Goal: Task Accomplishment & Management: Manage account settings

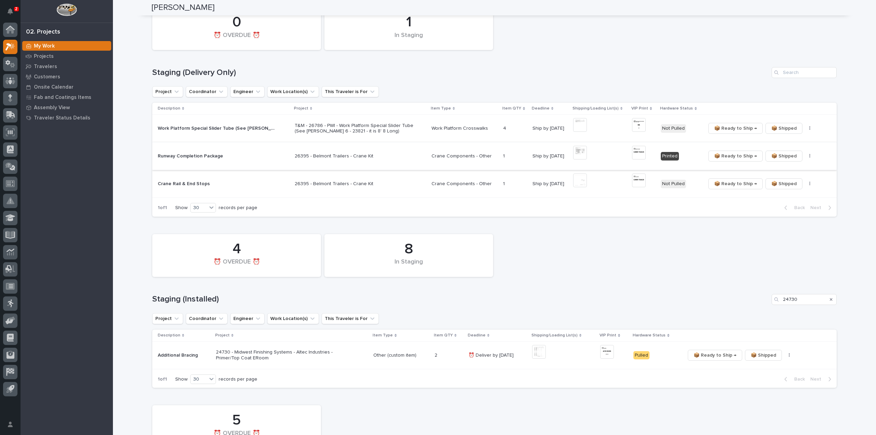
scroll to position [96, 0]
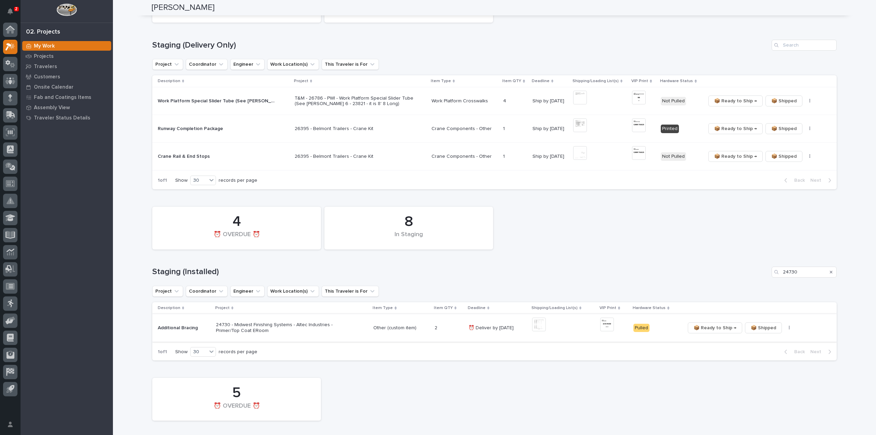
click at [717, 329] on span "📦 Ready to Ship →" at bounding box center [715, 328] width 43 height 8
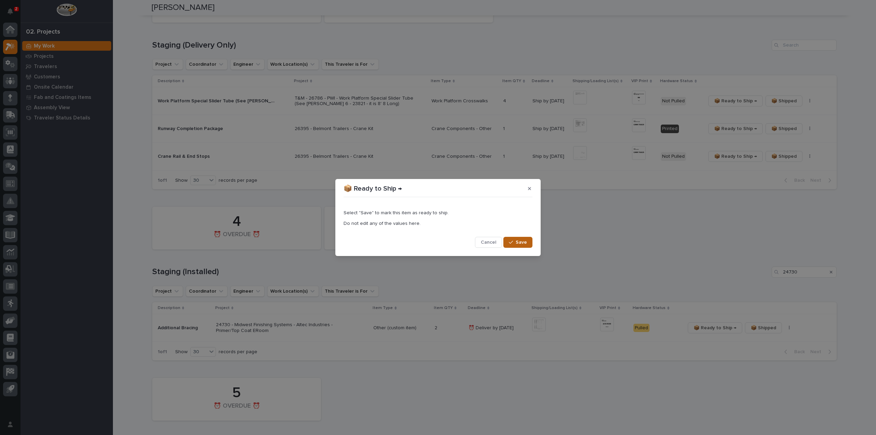
click at [528, 243] on button "Save" at bounding box center [517, 242] width 29 height 11
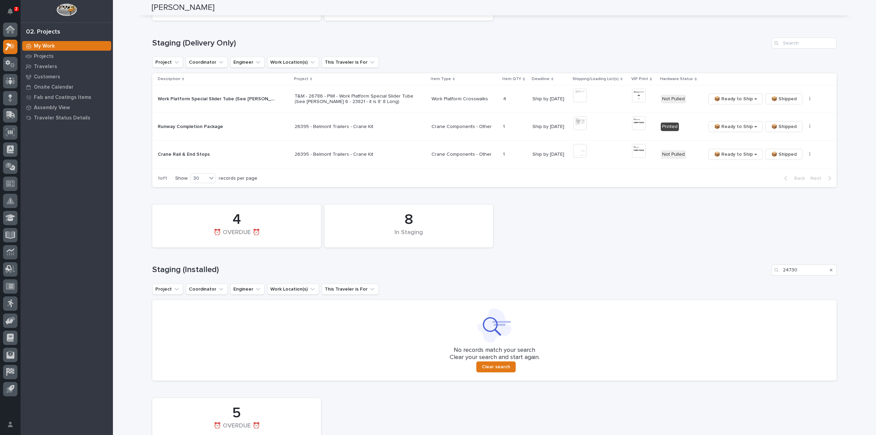
scroll to position [107, 0]
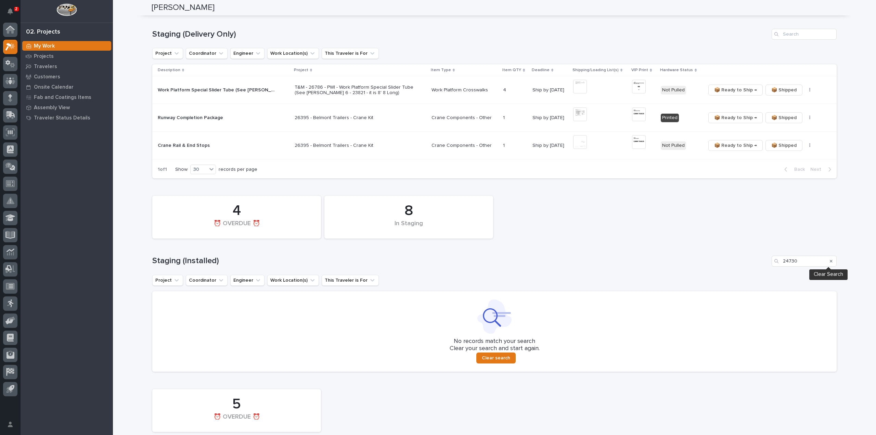
click at [830, 260] on icon "Search" at bounding box center [831, 261] width 3 height 3
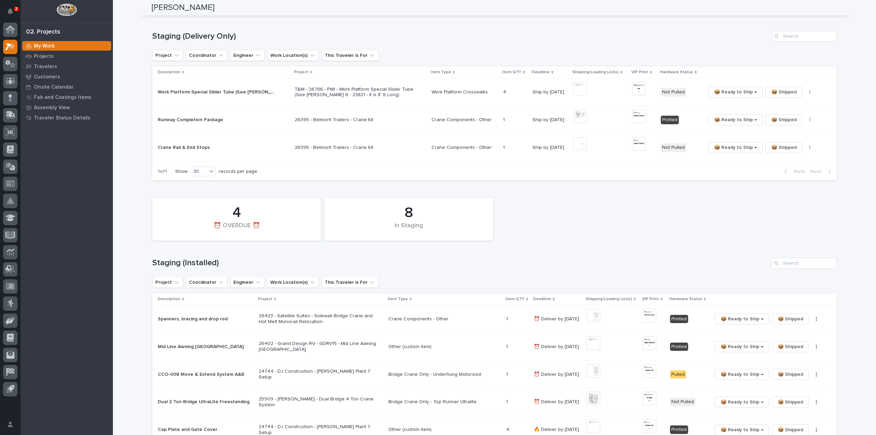
scroll to position [179, 0]
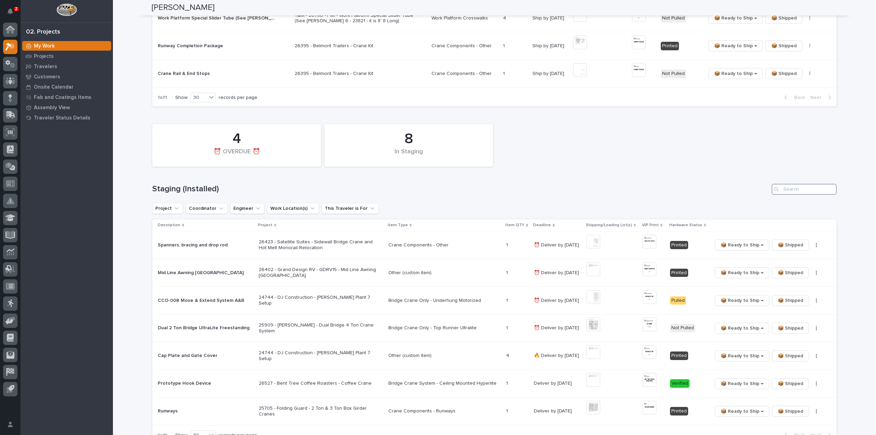
click at [787, 188] on input "Search" at bounding box center [804, 189] width 65 height 11
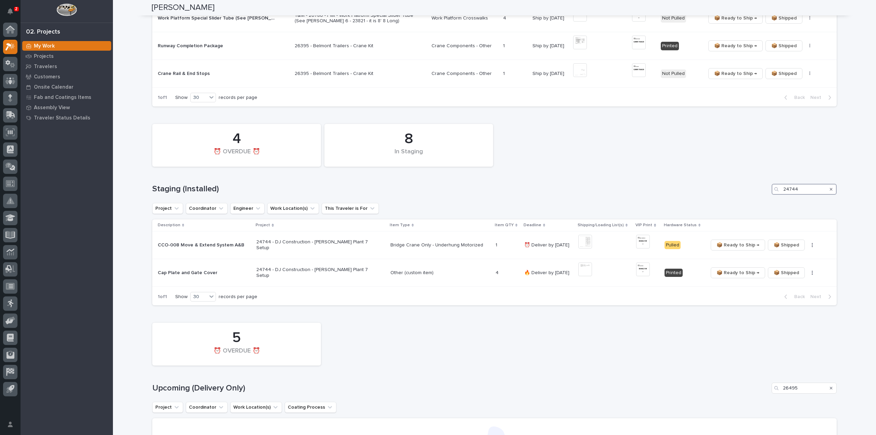
scroll to position [110, 0]
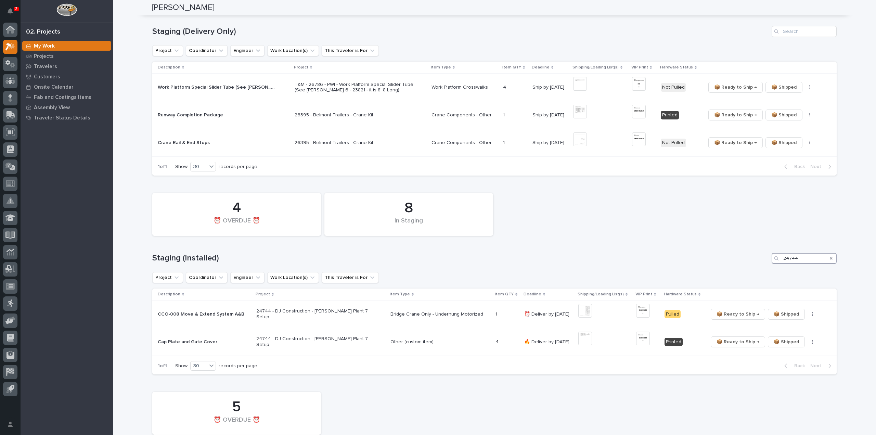
drag, startPoint x: 806, startPoint y: 258, endPoint x: 771, endPoint y: 268, distance: 36.7
click at [771, 268] on div "8 In Staging 4 ⏰ OVERDUE ⏰ Staging (Installed) 24744 Project Coordinator Engine…" at bounding box center [494, 282] width 685 height 185
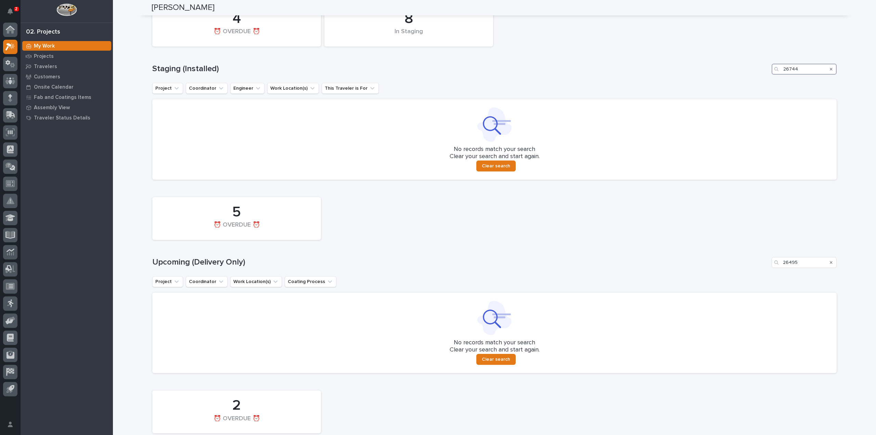
scroll to position [312, 0]
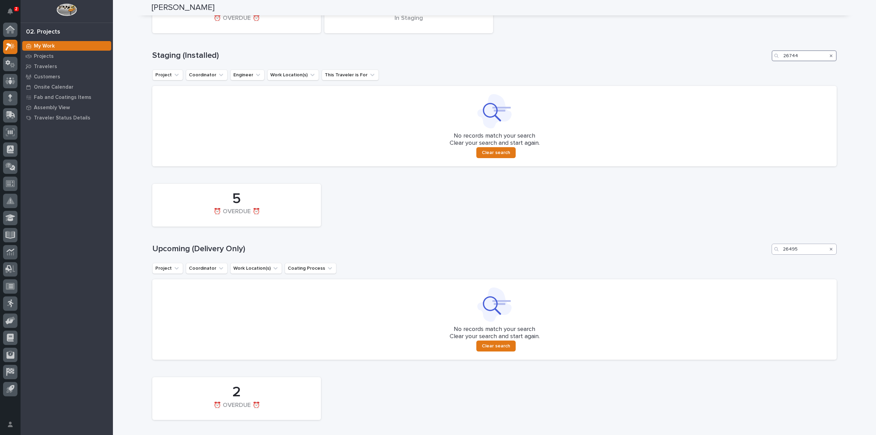
type input "26744"
drag, startPoint x: 802, startPoint y: 252, endPoint x: 781, endPoint y: 256, distance: 21.4
click at [781, 256] on div "5 ⏰ OVERDUE ⏰ Upcoming (Delivery Only) 26495 Project Coordinator Work Location(…" at bounding box center [494, 269] width 685 height 179
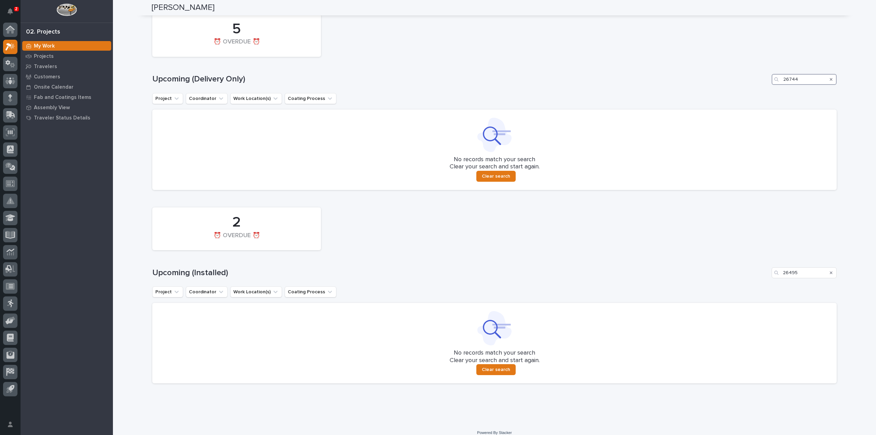
scroll to position [489, 0]
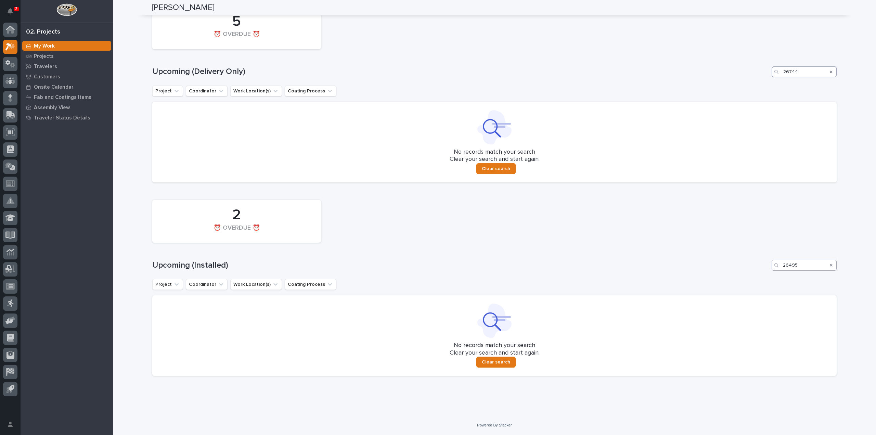
type input "26744"
drag, startPoint x: 802, startPoint y: 264, endPoint x: 737, endPoint y: 277, distance: 66.2
click at [737, 277] on div "2 ⏰ OVERDUE ⏰ Upcoming (Installed) 26495 Project Coordinator Work Location(s) C…" at bounding box center [494, 285] width 685 height 179
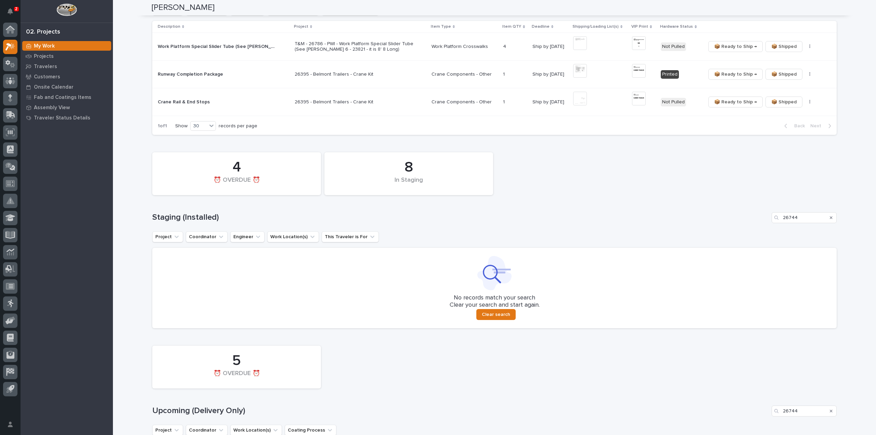
scroll to position [79, 0]
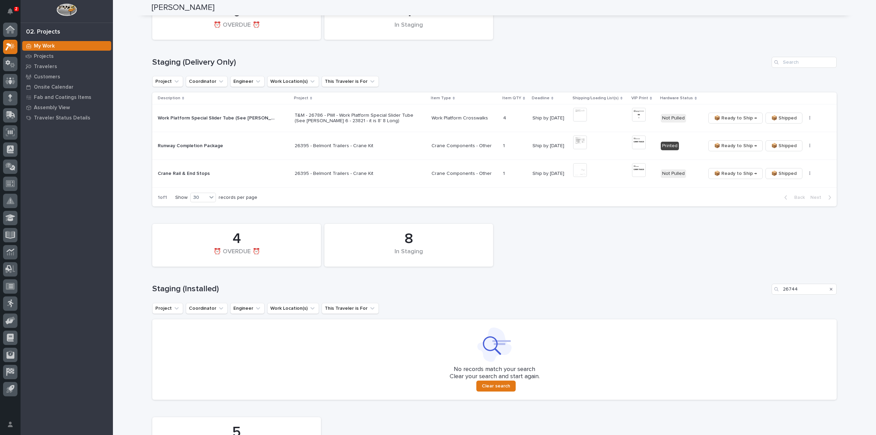
type input "26744"
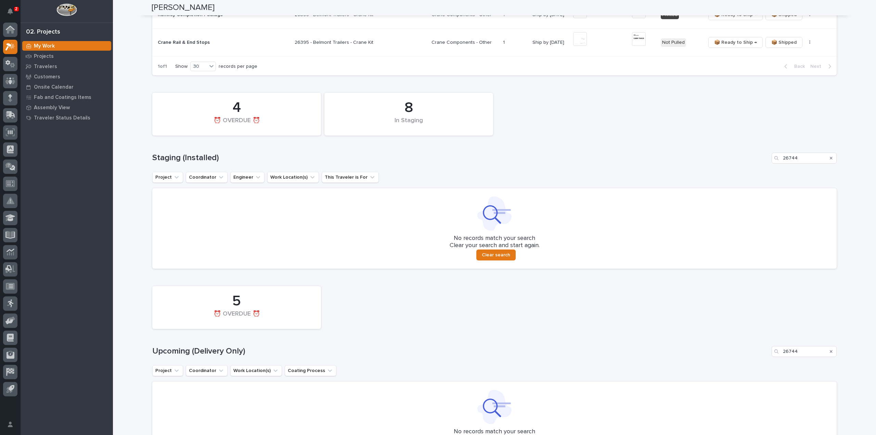
scroll to position [216, 0]
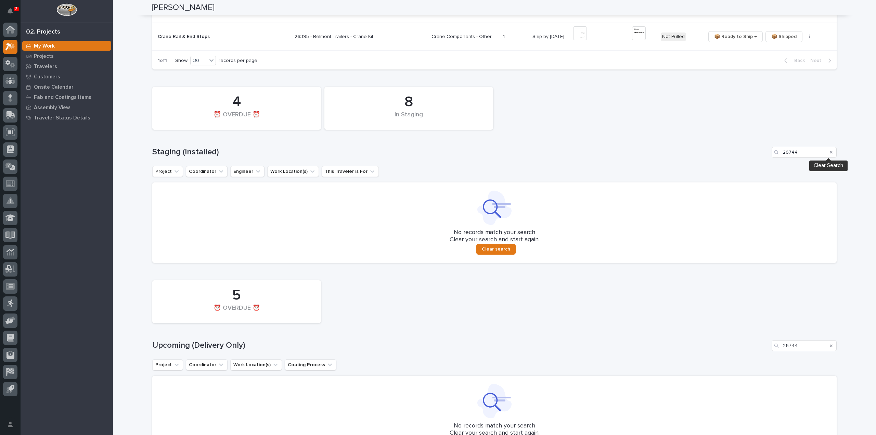
click at [830, 152] on icon "Search" at bounding box center [831, 152] width 3 height 4
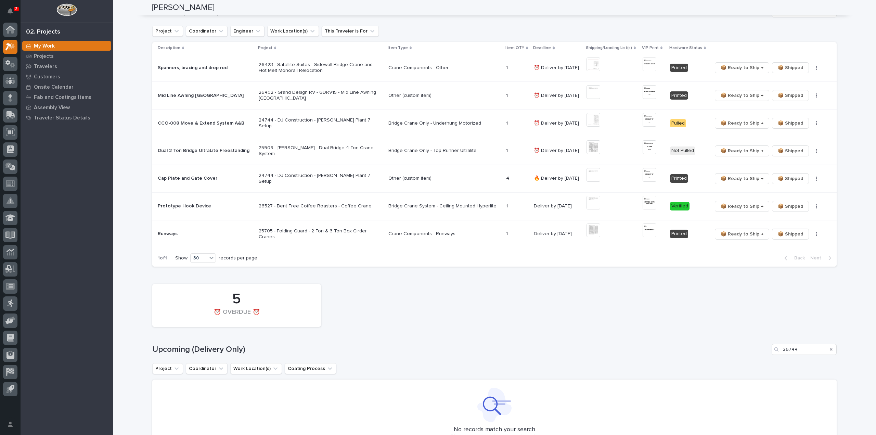
scroll to position [424, 0]
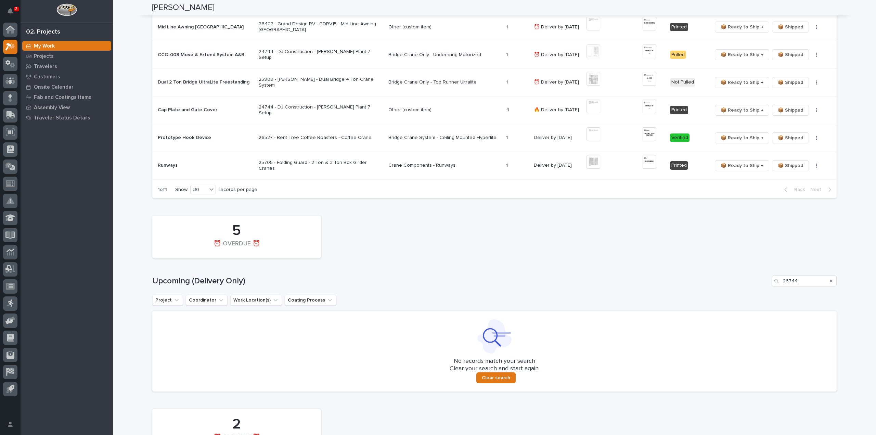
click at [830, 280] on icon "Search" at bounding box center [831, 281] width 3 height 3
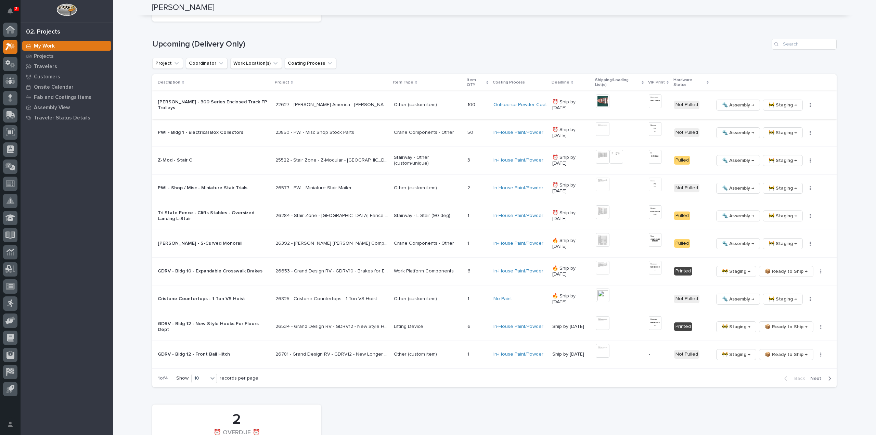
scroll to position [685, 0]
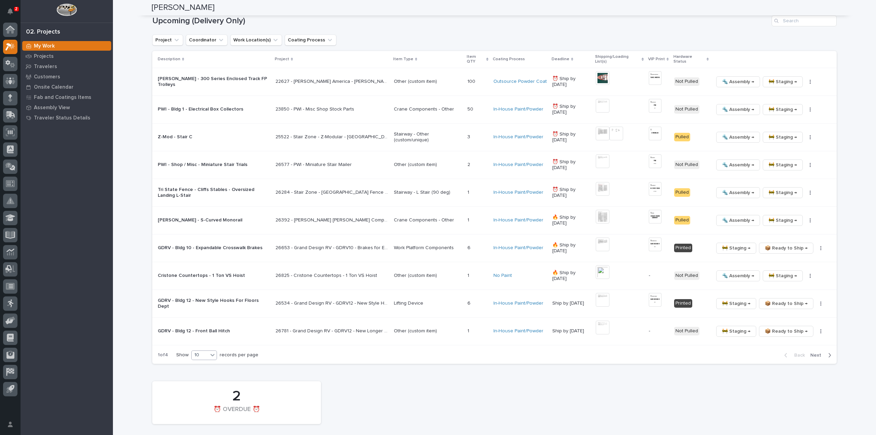
click at [209, 354] on icon at bounding box center [212, 354] width 7 height 7
drag, startPoint x: 210, startPoint y: 380, endPoint x: 409, endPoint y: 362, distance: 200.4
click at [211, 381] on div "30" at bounding box center [202, 379] width 25 height 8
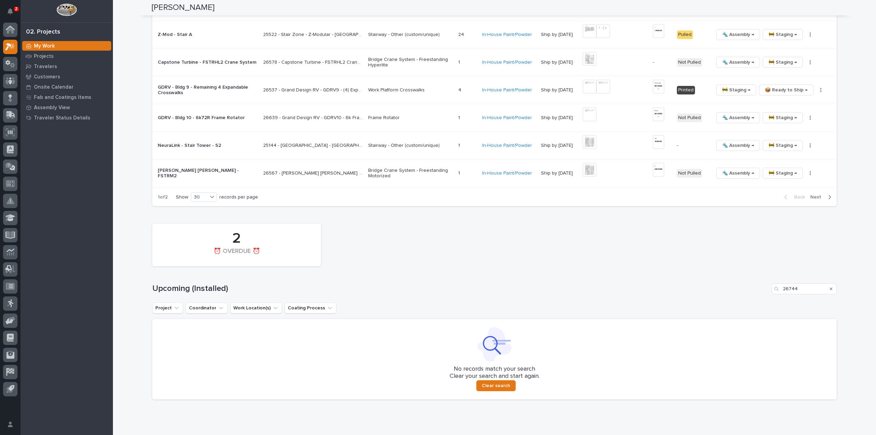
scroll to position [1416, 0]
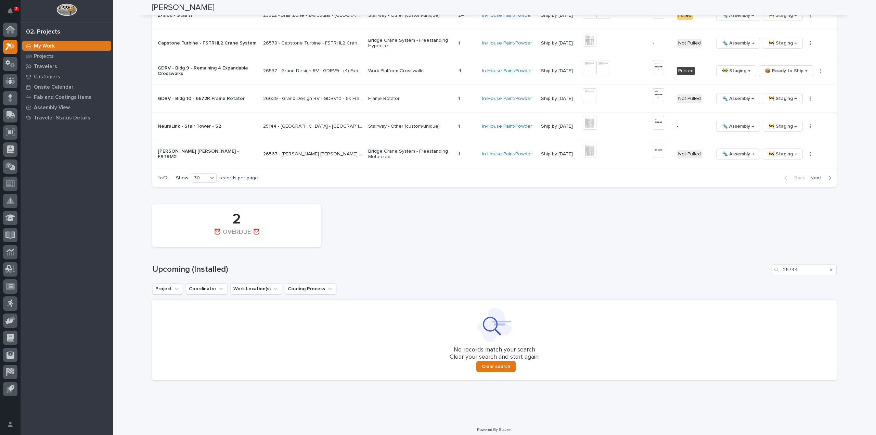
click at [830, 268] on icon "Search" at bounding box center [831, 270] width 3 height 4
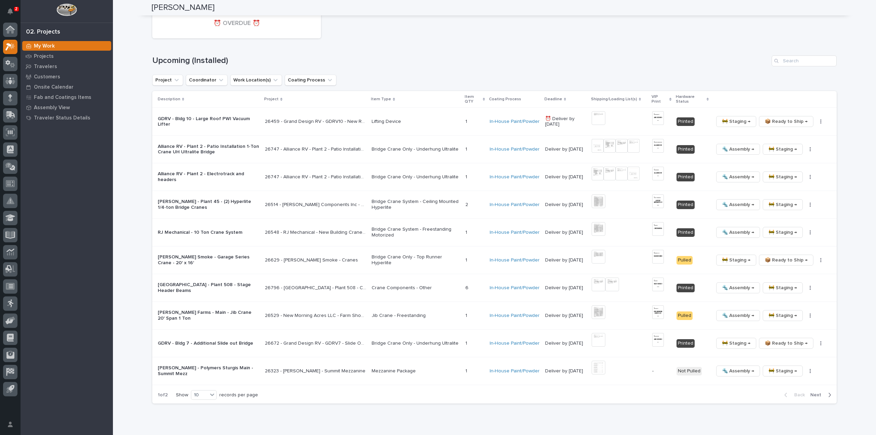
scroll to position [1643, 0]
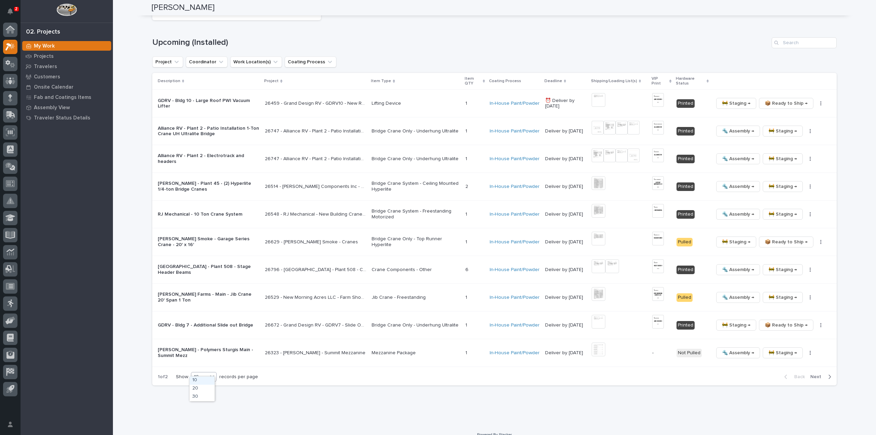
click at [209, 373] on icon at bounding box center [212, 376] width 7 height 7
click at [207, 399] on div "30" at bounding box center [202, 397] width 25 height 8
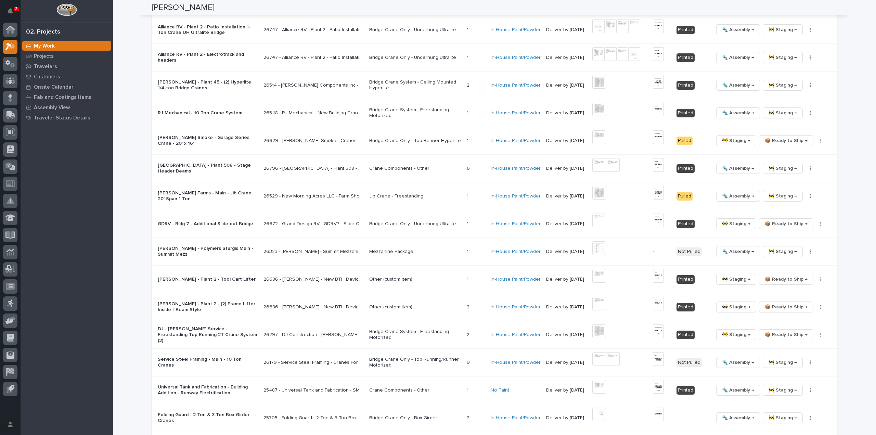
scroll to position [1607, 0]
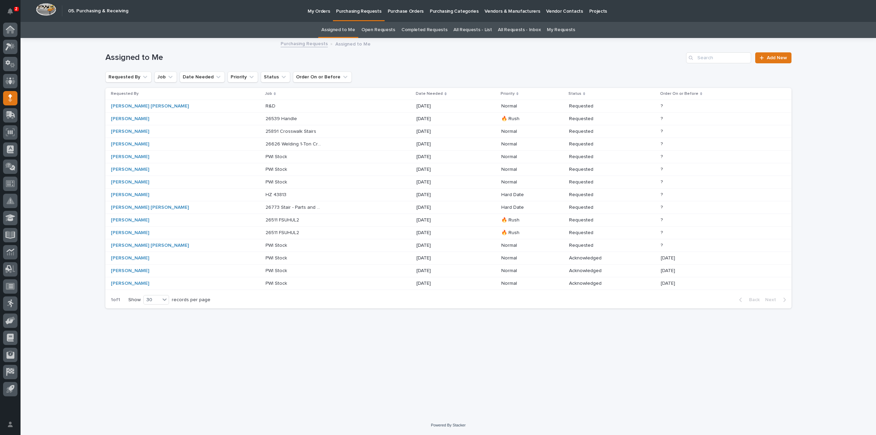
click at [159, 118] on div "Mark Miller" at bounding box center [139, 119] width 57 height 6
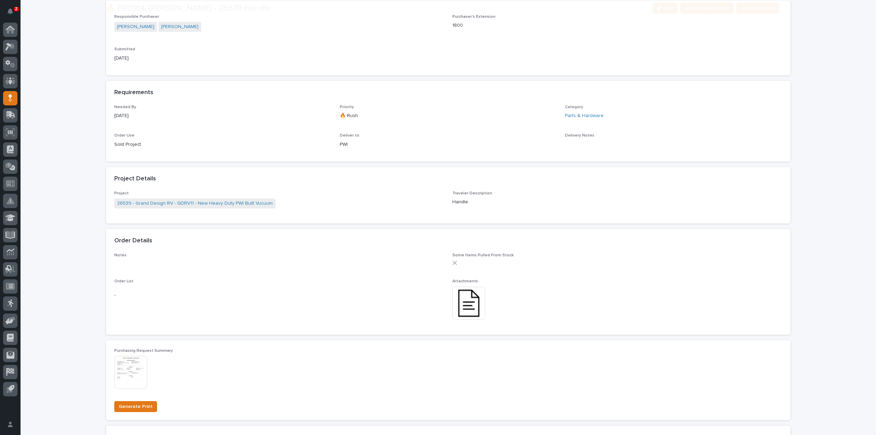
scroll to position [274, 0]
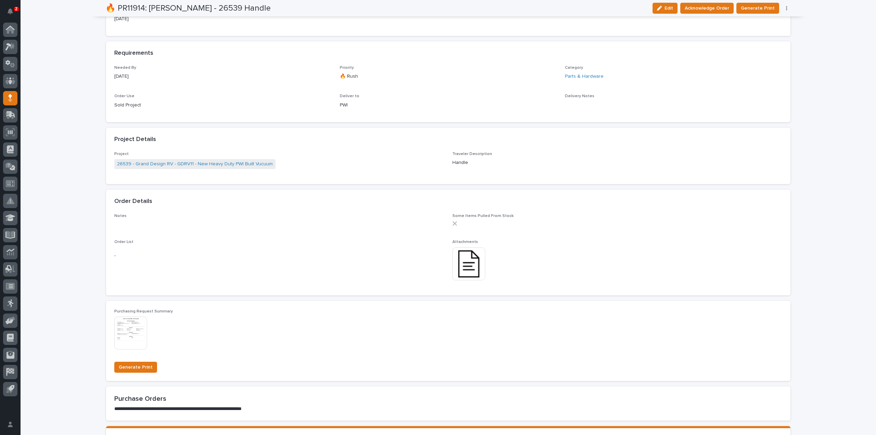
click at [467, 274] on img at bounding box center [468, 263] width 33 height 33
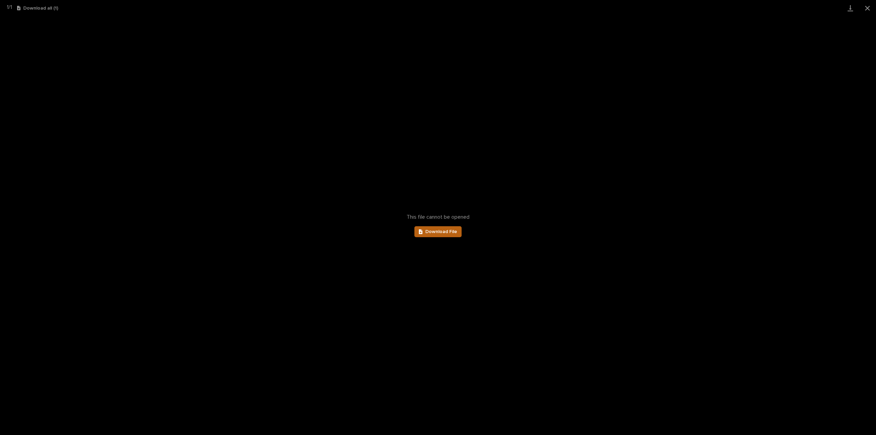
click at [425, 236] on link "Download File" at bounding box center [437, 231] width 47 height 11
click at [869, 9] on button "Close gallery" at bounding box center [867, 8] width 17 height 16
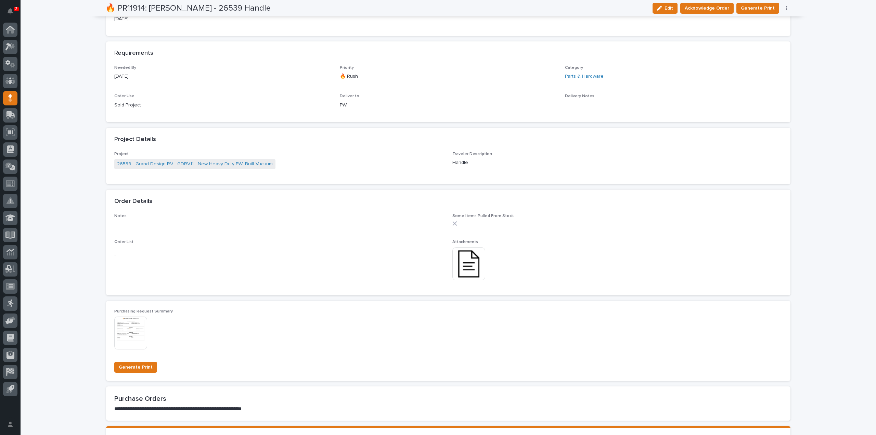
scroll to position [0, 0]
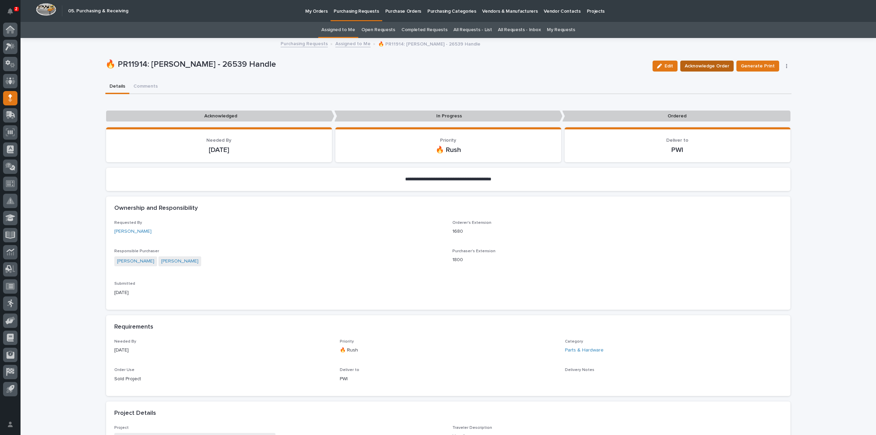
click at [701, 68] on span "Acknowledge Order" at bounding box center [707, 66] width 44 height 8
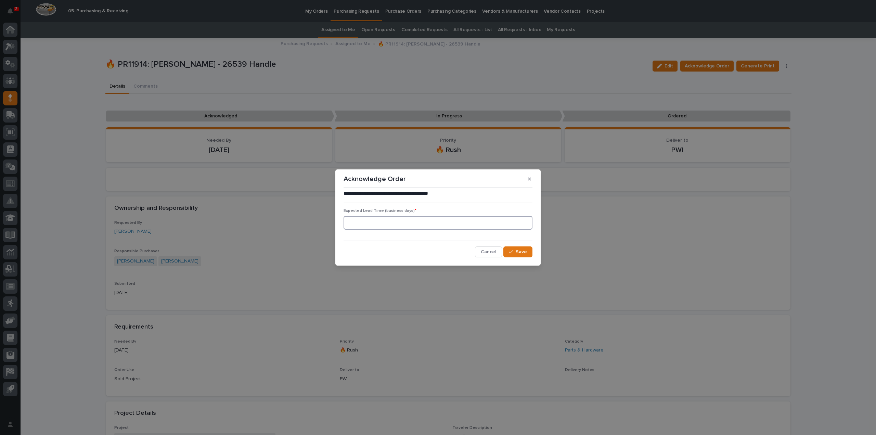
click at [401, 221] on input at bounding box center [438, 223] width 189 height 14
type input "0"
click at [513, 256] on button "Save" at bounding box center [517, 251] width 29 height 11
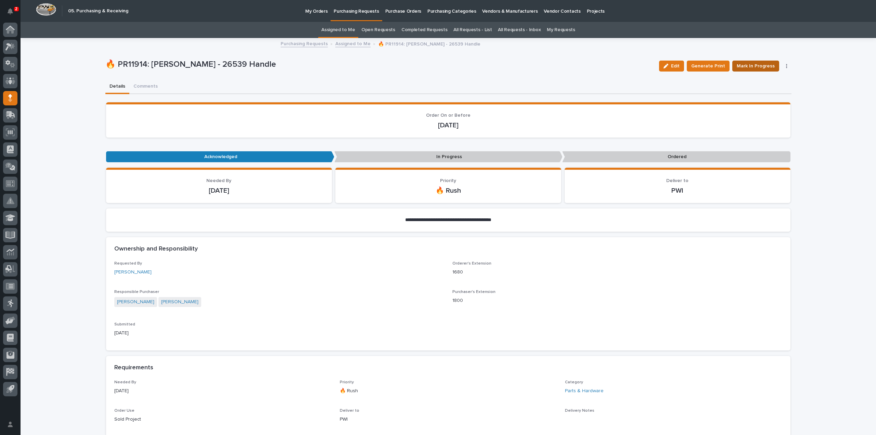
click at [741, 68] on span "Mark In Progress" at bounding box center [756, 66] width 38 height 8
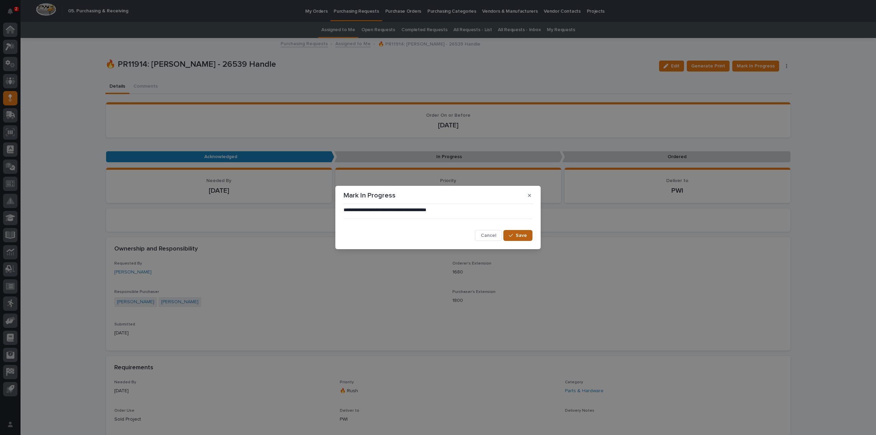
click at [526, 236] on span "Save" at bounding box center [521, 235] width 11 height 6
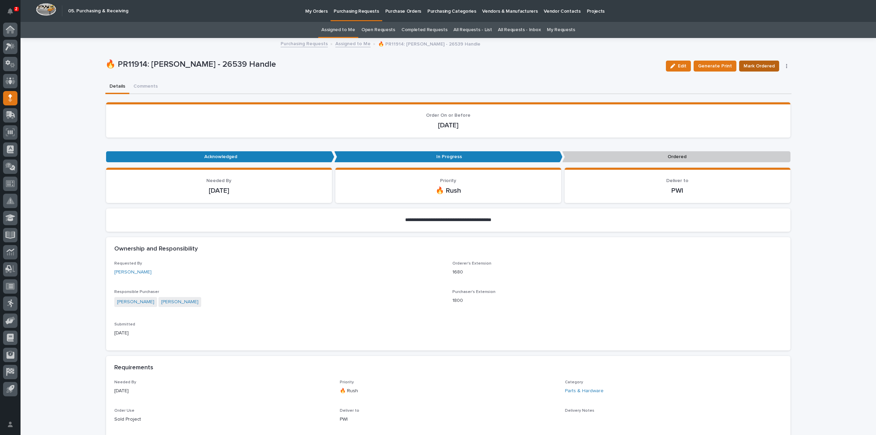
click at [753, 67] on span "Mark Ordered" at bounding box center [759, 66] width 31 height 8
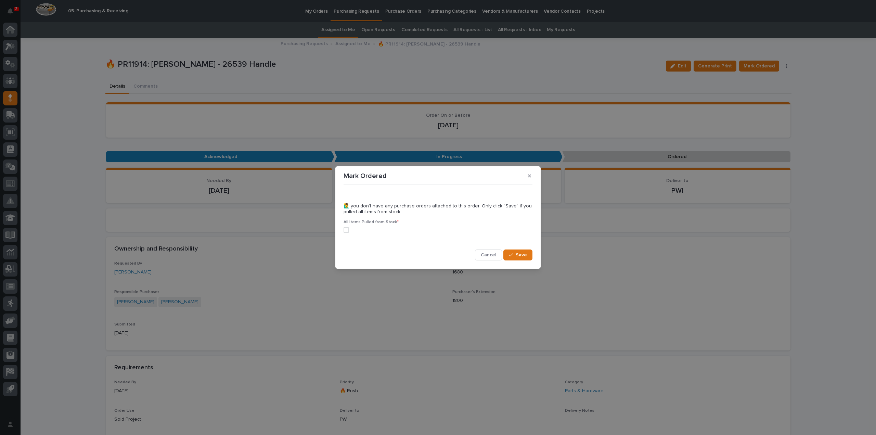
click at [348, 230] on span at bounding box center [346, 229] width 5 height 5
click at [517, 259] on button "Save" at bounding box center [517, 255] width 29 height 11
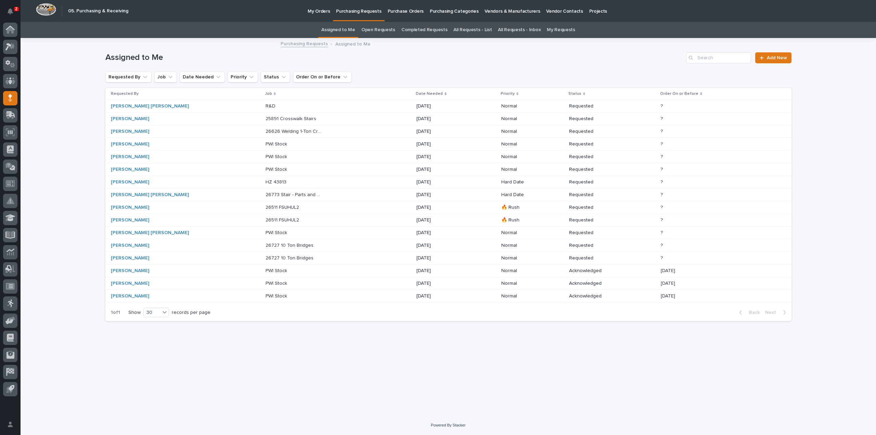
click at [266, 119] on p "25891 Crosswalk Stairs" at bounding box center [292, 118] width 52 height 7
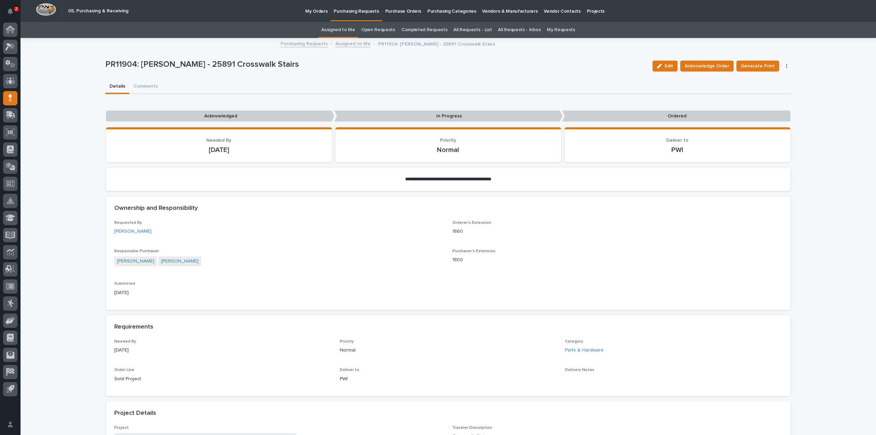
scroll to position [205, 0]
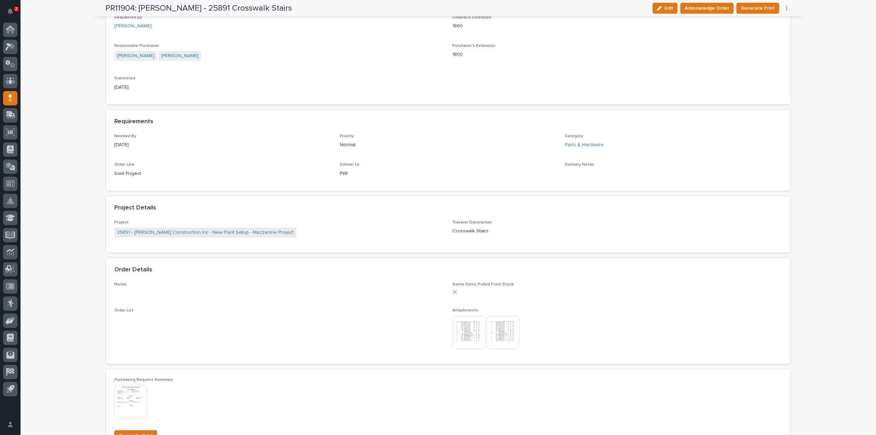
click at [472, 335] on img at bounding box center [468, 332] width 33 height 33
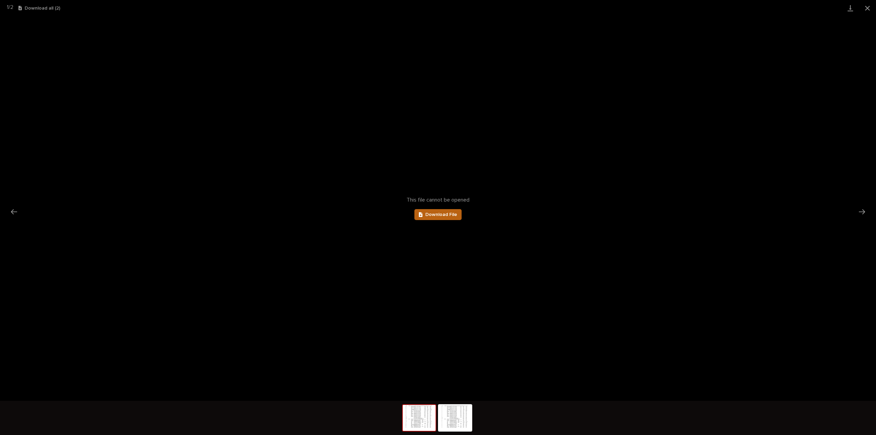
click at [430, 215] on span "Download File" at bounding box center [441, 214] width 32 height 5
click at [862, 209] on button "Next slide" at bounding box center [862, 211] width 14 height 13
click at [436, 217] on link "Download File" at bounding box center [437, 214] width 47 height 11
click at [867, 8] on button "Close gallery" at bounding box center [867, 8] width 17 height 16
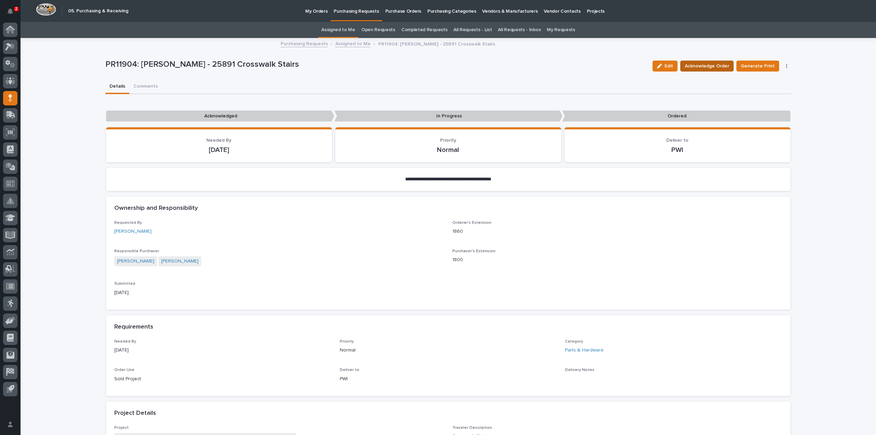
click at [691, 67] on span "Acknowledge Order" at bounding box center [707, 66] width 44 height 8
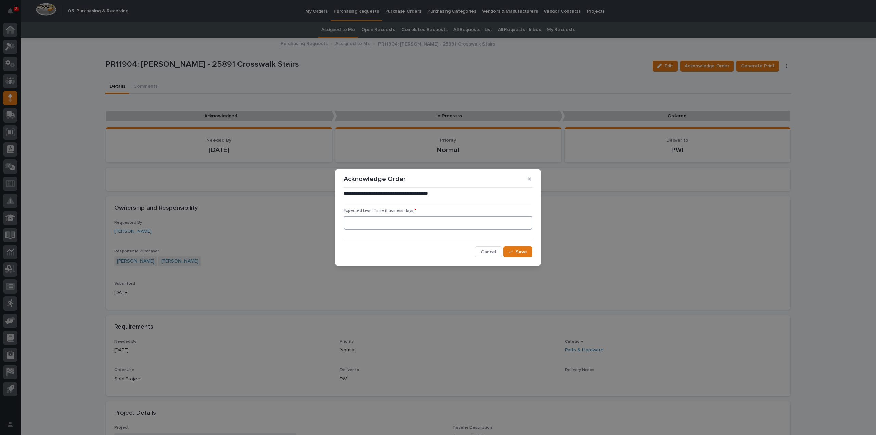
click at [447, 227] on input at bounding box center [438, 223] width 189 height 14
type input "0"
click at [519, 254] on span "Save" at bounding box center [521, 252] width 11 height 6
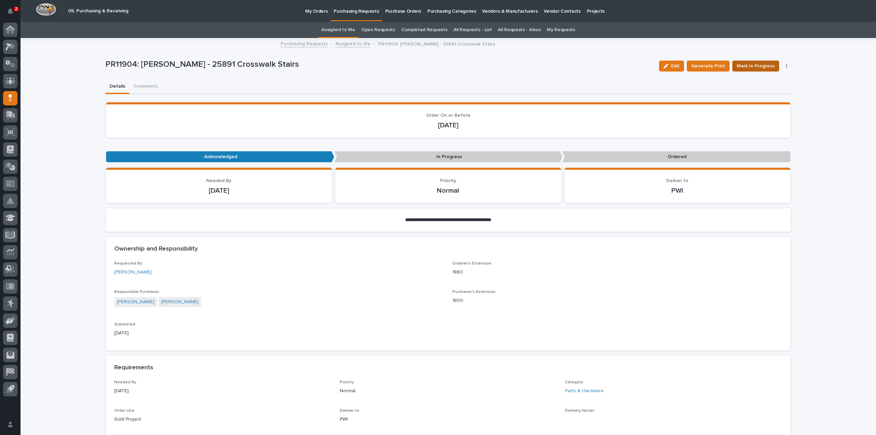
click at [747, 66] on span "Mark In Progress" at bounding box center [756, 66] width 38 height 8
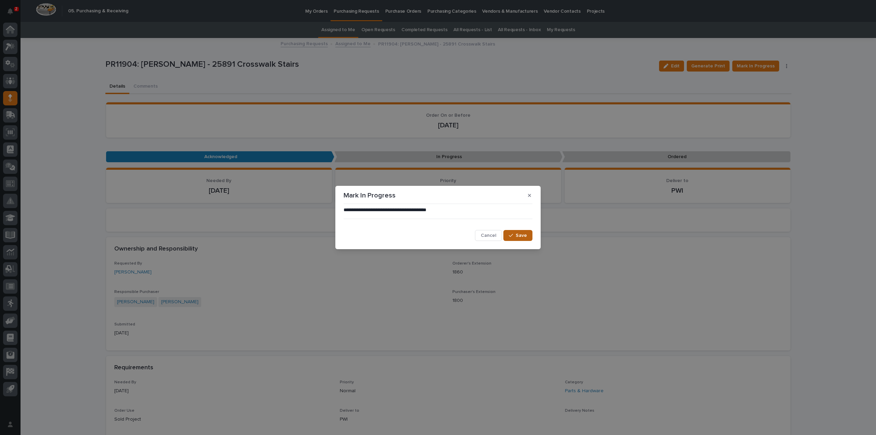
click at [529, 234] on button "Save" at bounding box center [517, 235] width 29 height 11
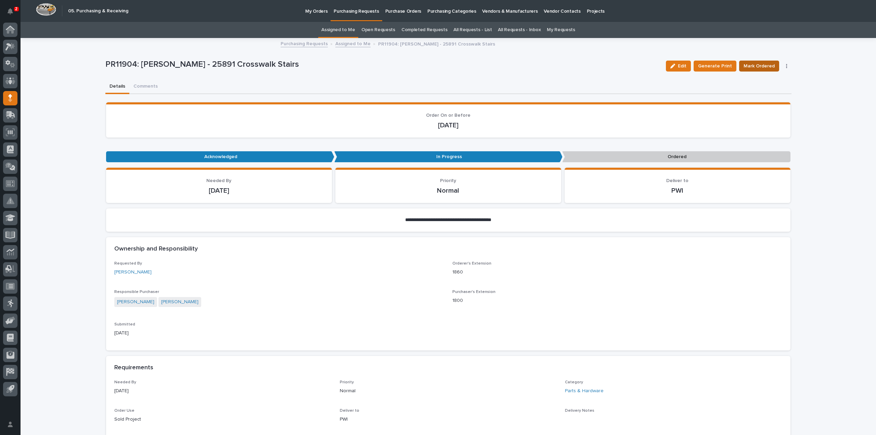
click at [756, 68] on span "Mark Ordered" at bounding box center [759, 66] width 31 height 8
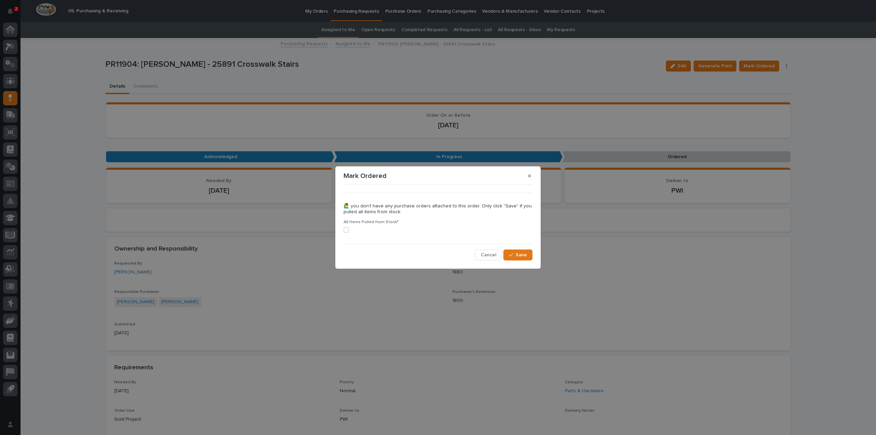
click at [349, 231] on label at bounding box center [438, 229] width 189 height 5
click at [519, 255] on span "Save" at bounding box center [521, 255] width 11 height 6
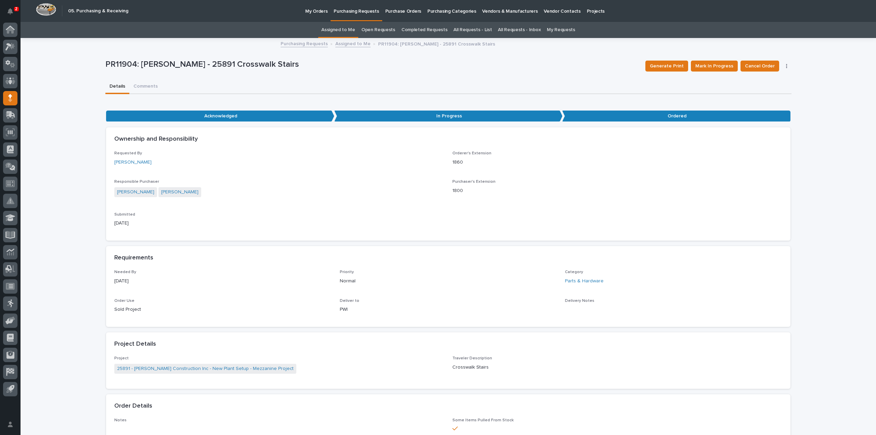
click at [352, 29] on link "Assigned to Me" at bounding box center [338, 30] width 34 height 16
